Goal: Find contact information: Find contact information

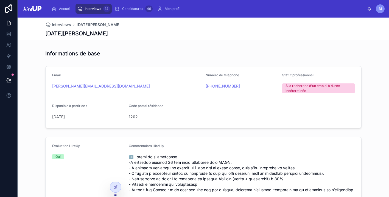
scroll to position [1532, 0]
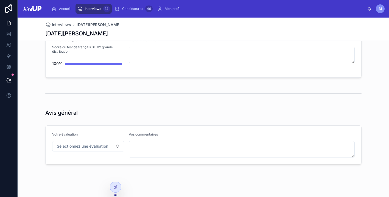
click at [92, 9] on span "Interviews" at bounding box center [93, 9] width 16 height 4
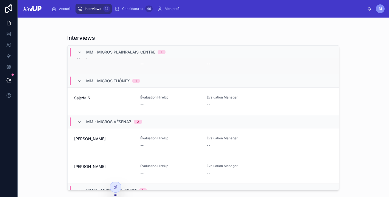
scroll to position [457, 0]
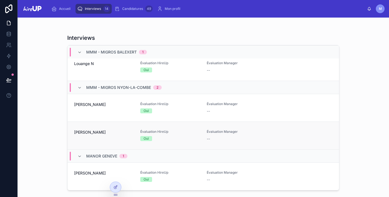
click at [113, 137] on div "[PERSON_NAME]" at bounding box center [104, 136] width 60 height 12
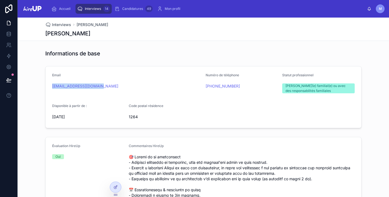
drag, startPoint x: 99, startPoint y: 87, endPoint x: 48, endPoint y: 87, distance: 51.4
click at [48, 87] on form "Email [EMAIL_ADDRESS][DOMAIN_NAME] Numéro de téléphone [PHONE_NUMBER] Statut pr…" at bounding box center [204, 98] width 316 height 62
copy link "[EMAIL_ADDRESS][DOMAIN_NAME]"
drag, startPoint x: 103, startPoint y: 86, endPoint x: 49, endPoint y: 85, distance: 53.6
click at [49, 85] on form "Email [EMAIL_ADDRESS][DOMAIN_NAME] Numéro de téléphone [PHONE_NUMBER] Statut pr…" at bounding box center [204, 98] width 316 height 62
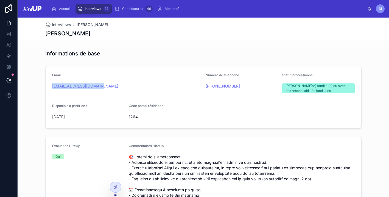
copy link "[EMAIL_ADDRESS][DOMAIN_NAME]"
